Goal: Transaction & Acquisition: Purchase product/service

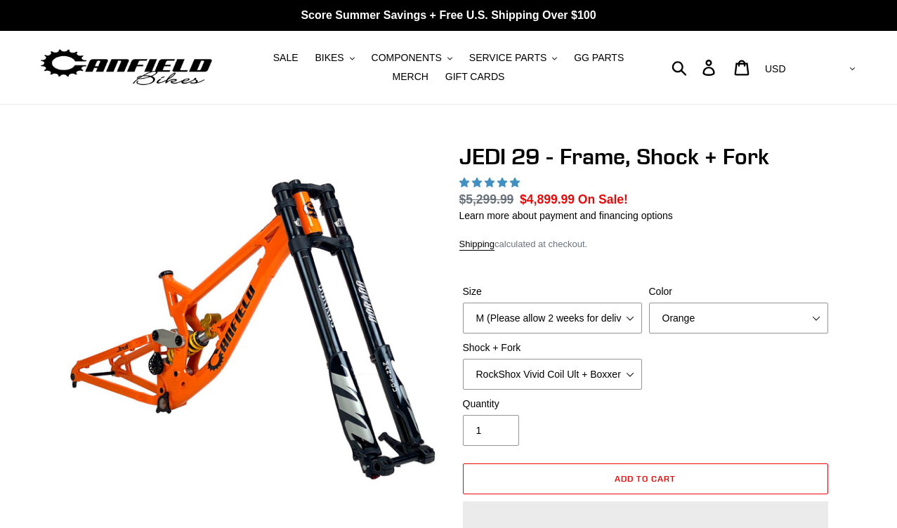
select select "XL"
click at [680, 309] on select "Orange Stealth Black Raw" at bounding box center [738, 318] width 179 height 31
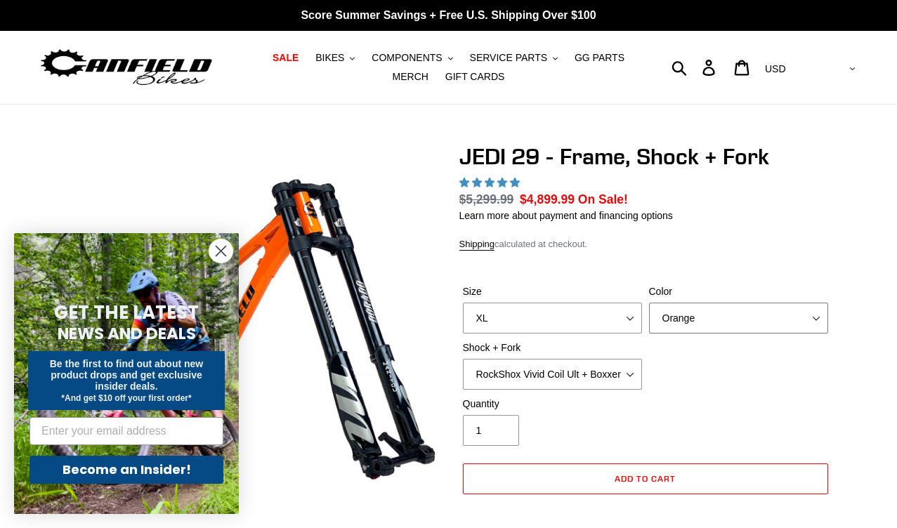
select select "highest-rating"
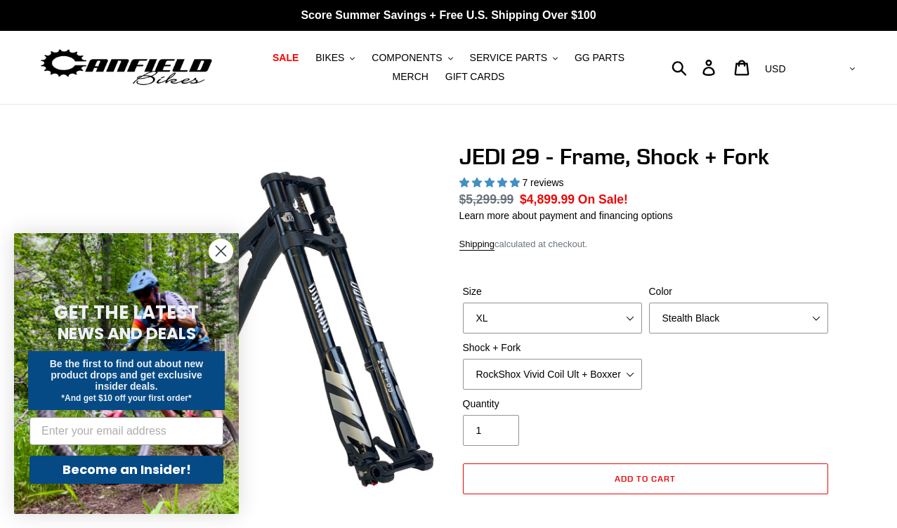
click at [222, 252] on icon "Close dialog" at bounding box center [221, 251] width 10 height 10
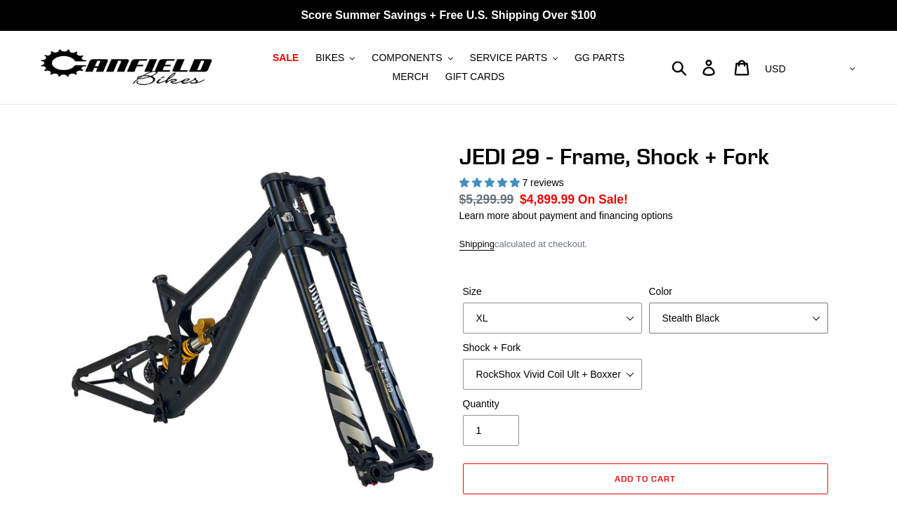
click at [666, 313] on select "Orange Stealth Black Raw" at bounding box center [738, 318] width 179 height 31
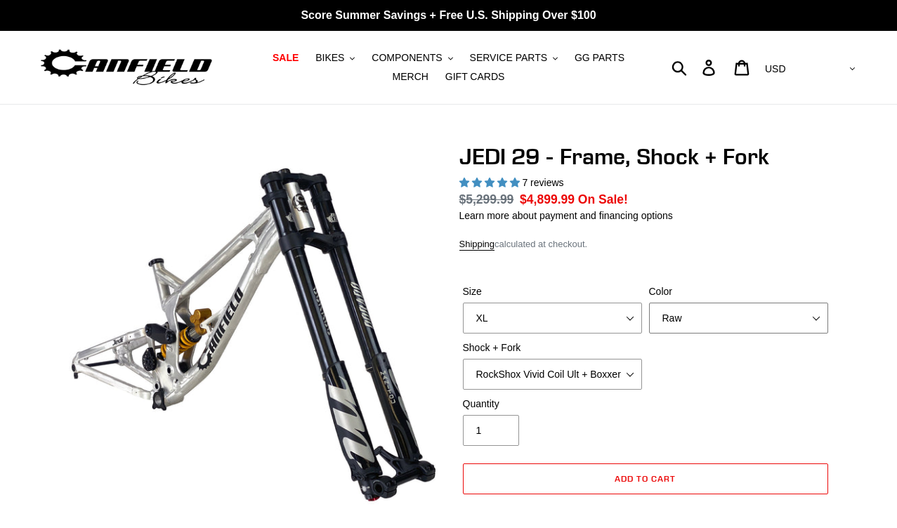
click at [686, 320] on select "Orange Stealth Black Raw" at bounding box center [738, 318] width 179 height 31
select select "Stealth Black"
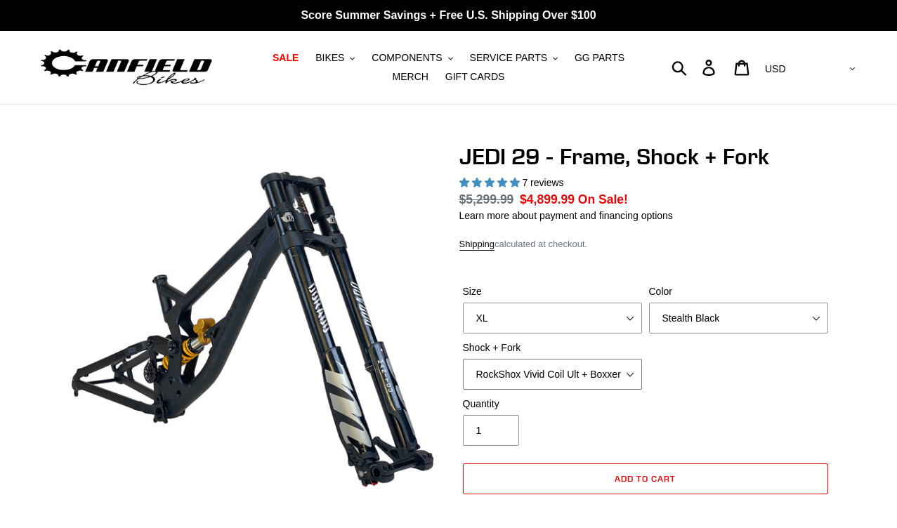
click at [619, 379] on select "RockShox Vivid Coil Ult + Boxxer RC2 C3 Ult Fox DHX2 250x75 + Fox 40 Float Grip…" at bounding box center [552, 374] width 179 height 31
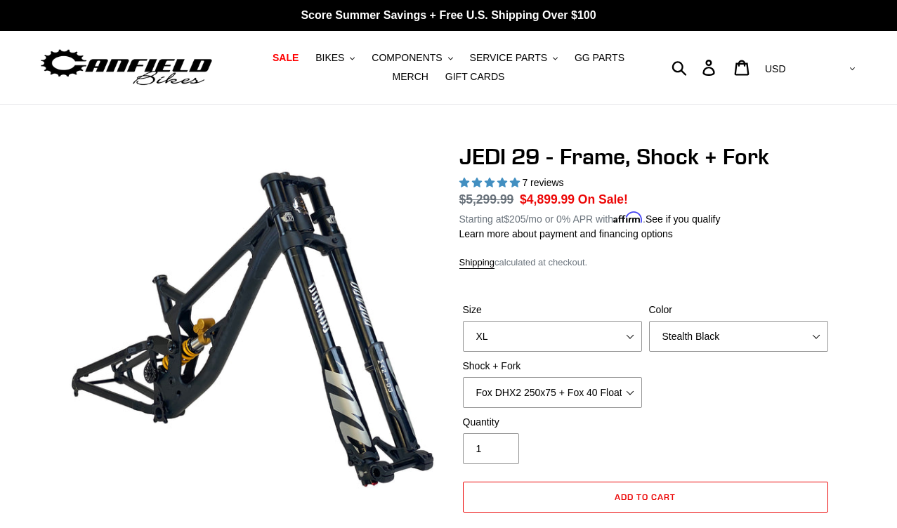
click at [668, 396] on div "Size M (Please allow 2 weeks for delivery) L (Please allow 2 weeks for delivery…" at bounding box center [645, 359] width 372 height 112
click at [610, 395] on select "RockShox Vivid Coil Ult + Boxxer RC2 C3 Ult Fox DHX2 250x75 + Fox 40 Float Grip…" at bounding box center [552, 392] width 179 height 31
click at [602, 411] on div "Size M (Please allow 2 weeks for delivery) L (Please allow 2 weeks for delivery…" at bounding box center [645, 359] width 372 height 112
click at [600, 383] on select "RockShox Vivid Coil Ult + Boxxer RC2 C3 Ult Fox DHX2 250x75 + Fox 40 Float Grip…" at bounding box center [552, 392] width 179 height 31
select select "Fox DHX2 250x75 + Fox 40 Float Grip2"
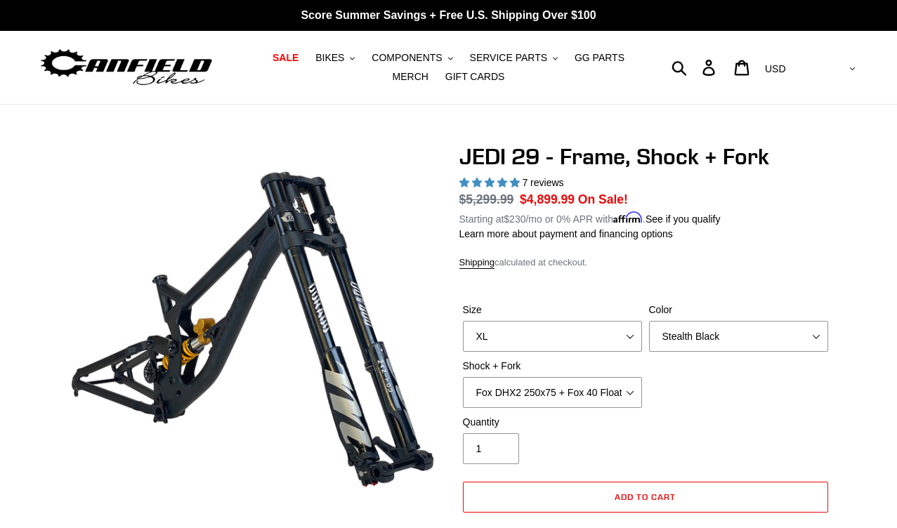
click at [656, 411] on div "Size M (Please allow 2 weeks for delivery) L (Please allow 2 weeks for delivery…" at bounding box center [645, 359] width 372 height 112
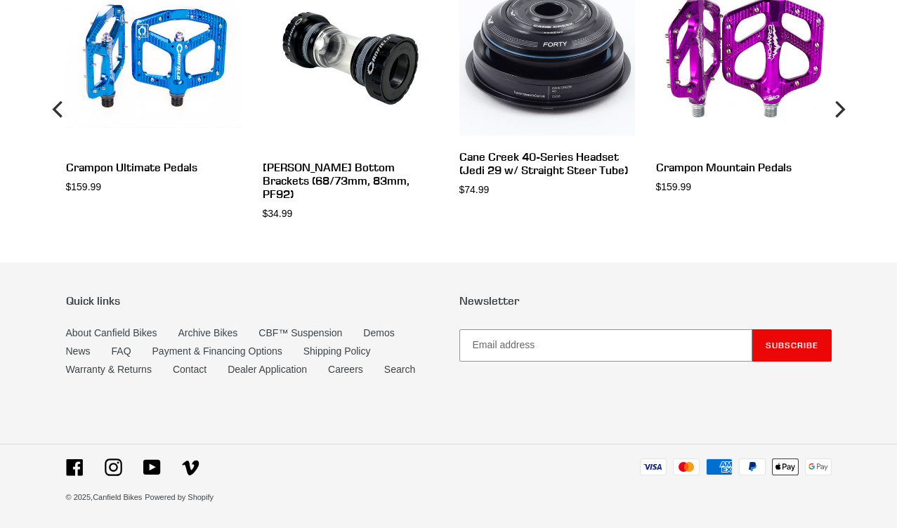
scroll to position [4619, 0]
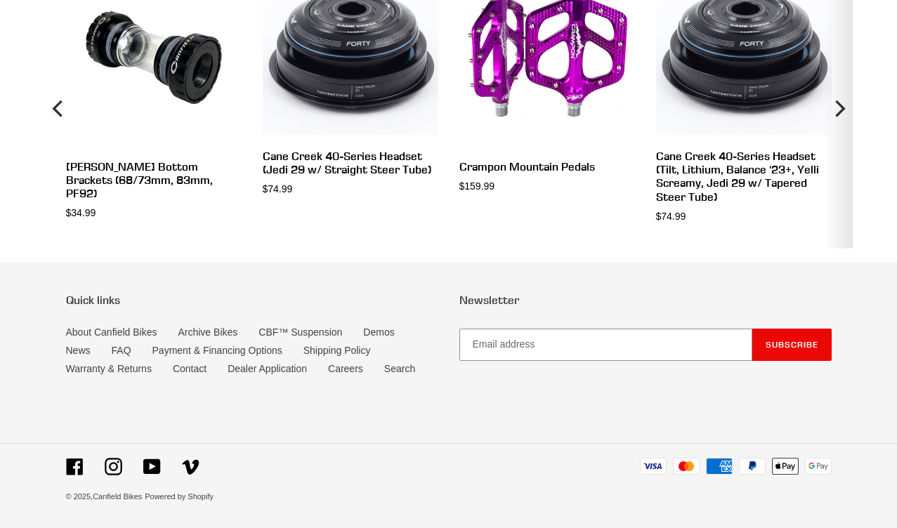
click at [835, 165] on icon "Next" at bounding box center [838, 108] width 17 height 167
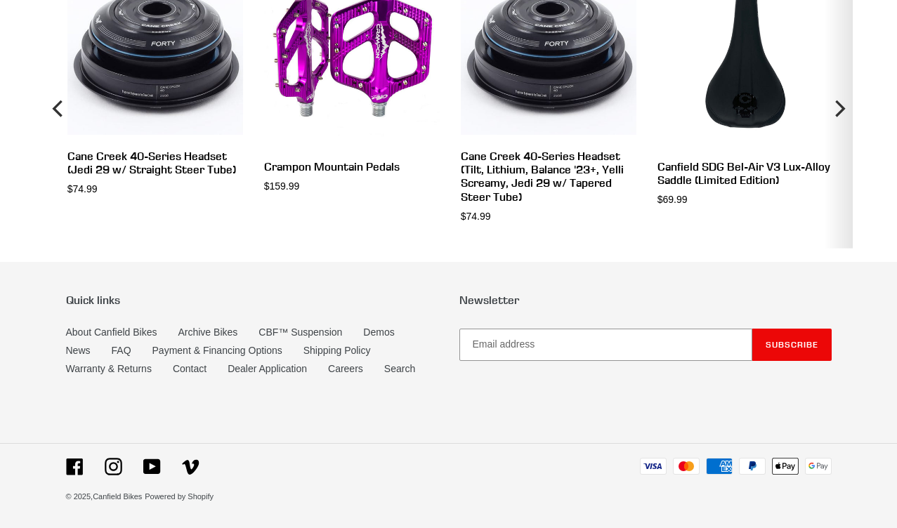
click at [835, 165] on icon "Next" at bounding box center [838, 108] width 17 height 167
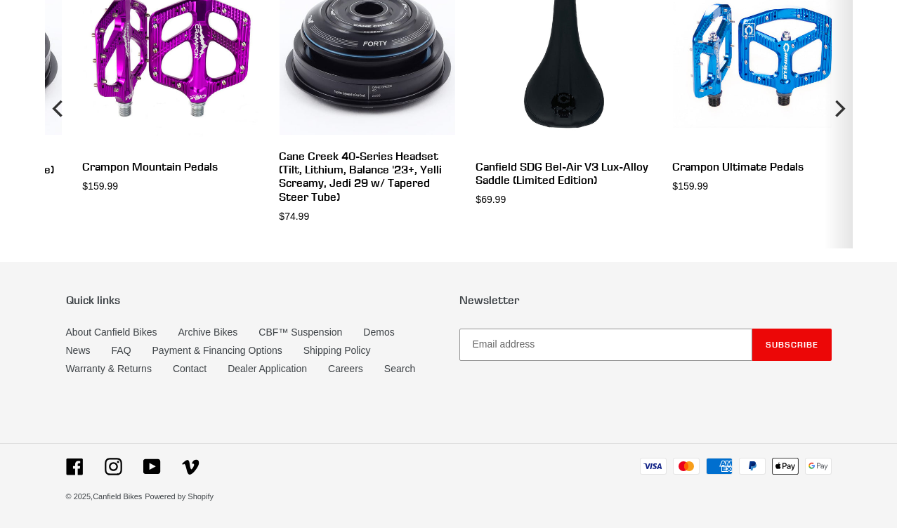
click at [835, 165] on icon "Next" at bounding box center [838, 108] width 17 height 167
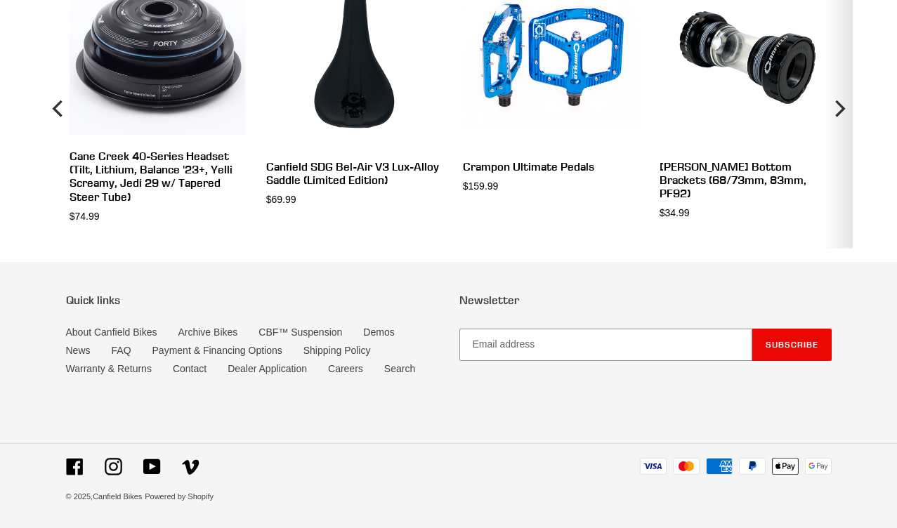
click at [835, 165] on icon "Next" at bounding box center [838, 108] width 17 height 167
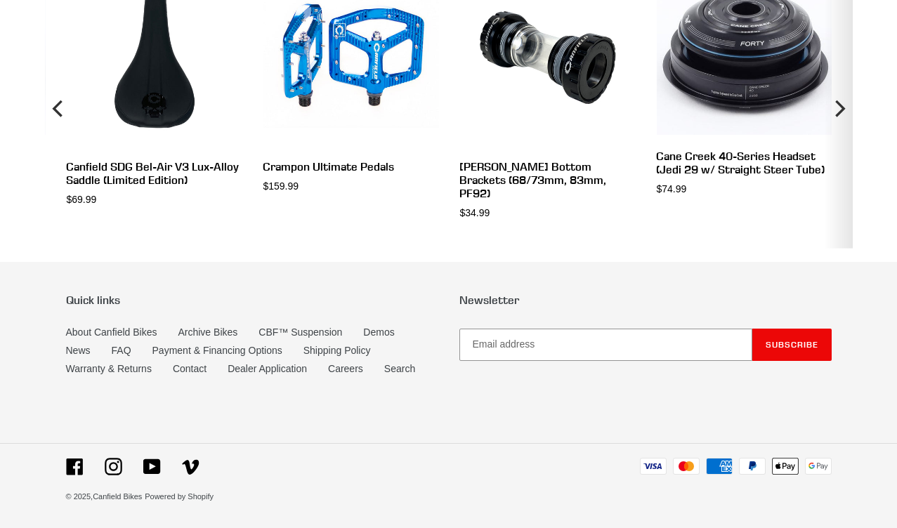
click at [836, 167] on icon "Next" at bounding box center [838, 108] width 17 height 167
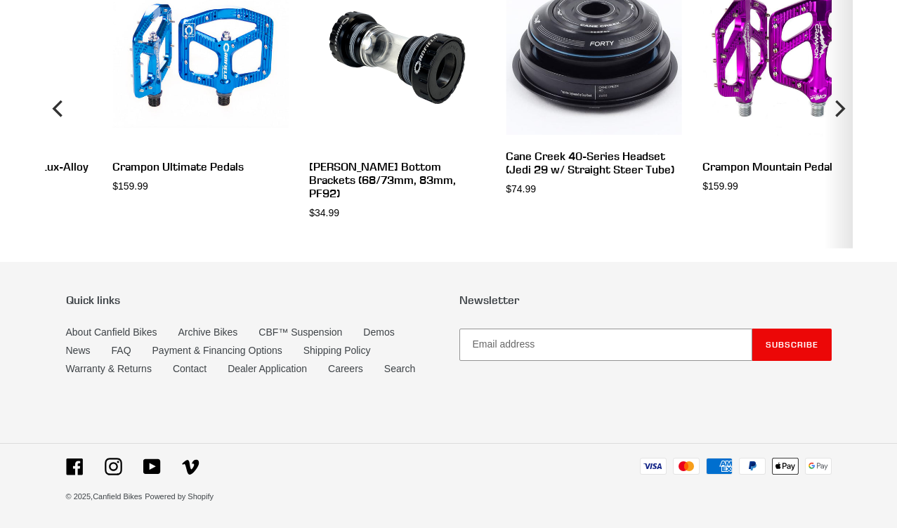
click at [836, 167] on icon "Next" at bounding box center [838, 108] width 17 height 167
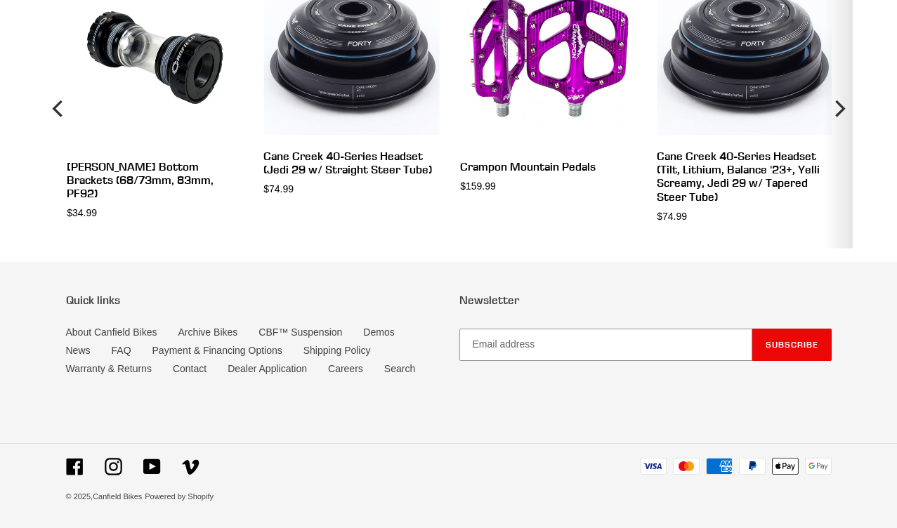
click at [836, 169] on icon "Next" at bounding box center [838, 108] width 17 height 167
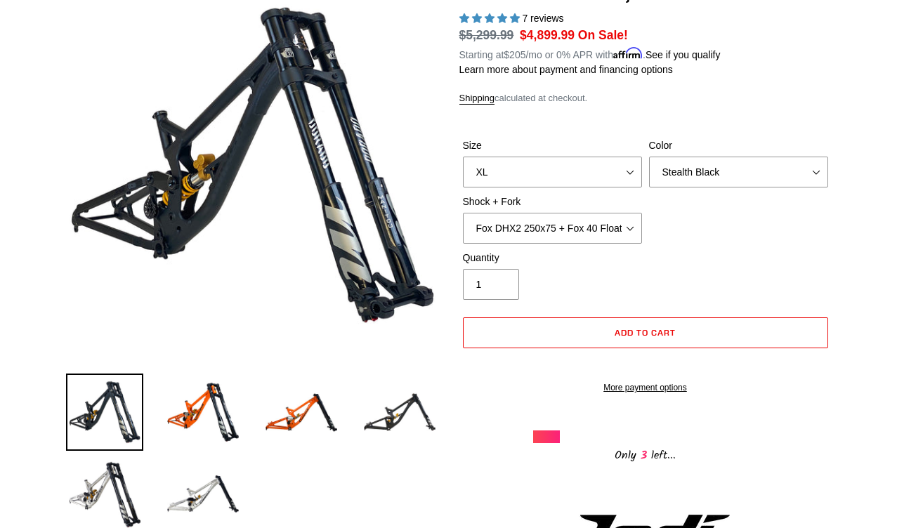
scroll to position [0, 0]
